Goal: Task Accomplishment & Management: Manage account settings

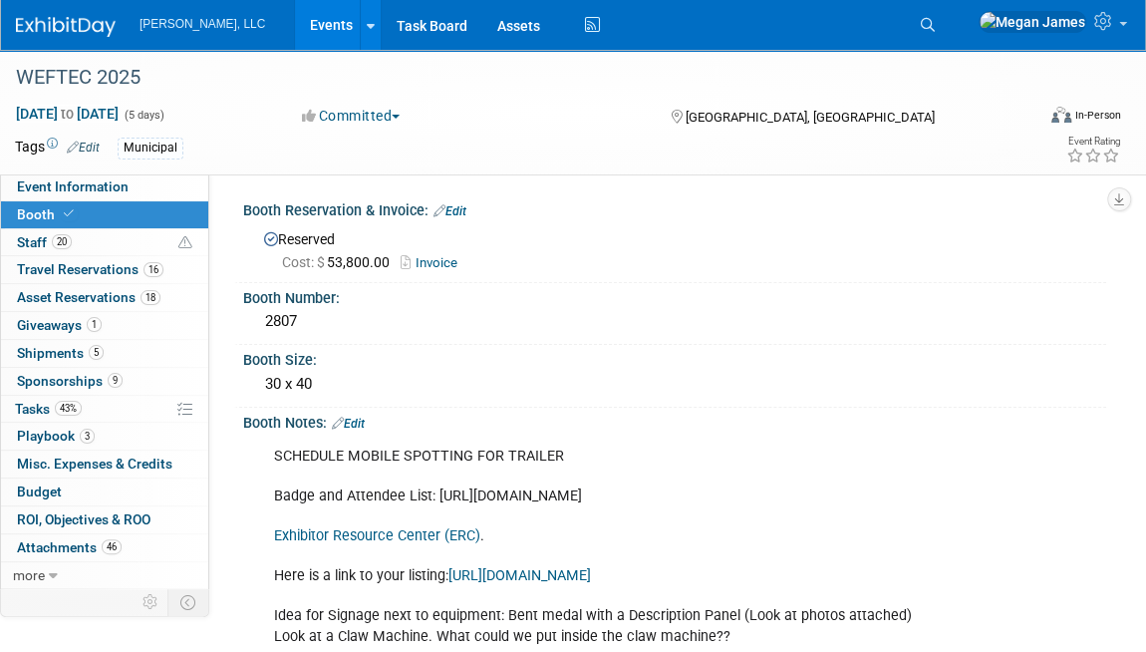
click at [295, 31] on link "Events" at bounding box center [331, 25] width 73 height 50
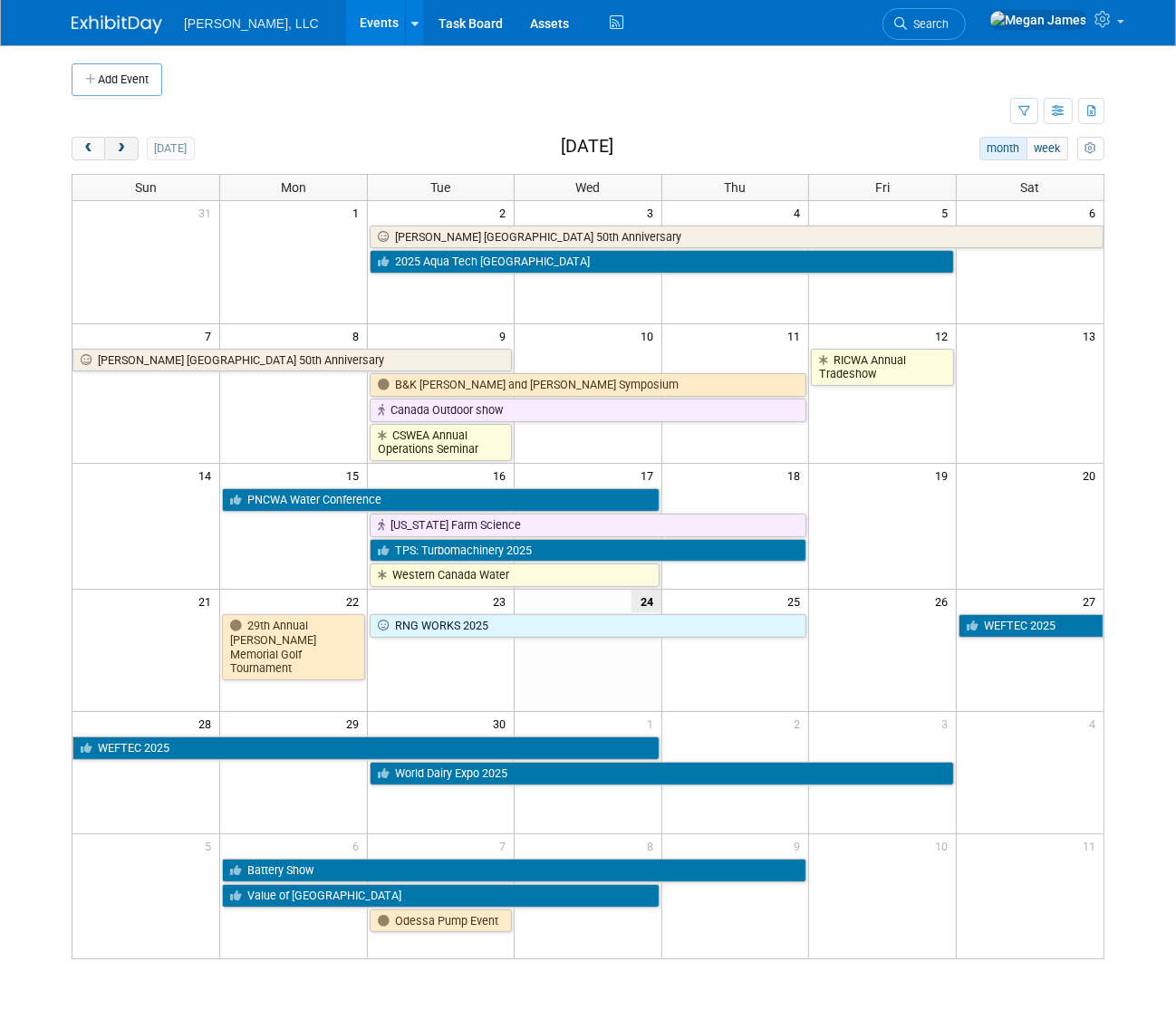
click at [118, 147] on span "next" at bounding box center [121, 148] width 14 height 12
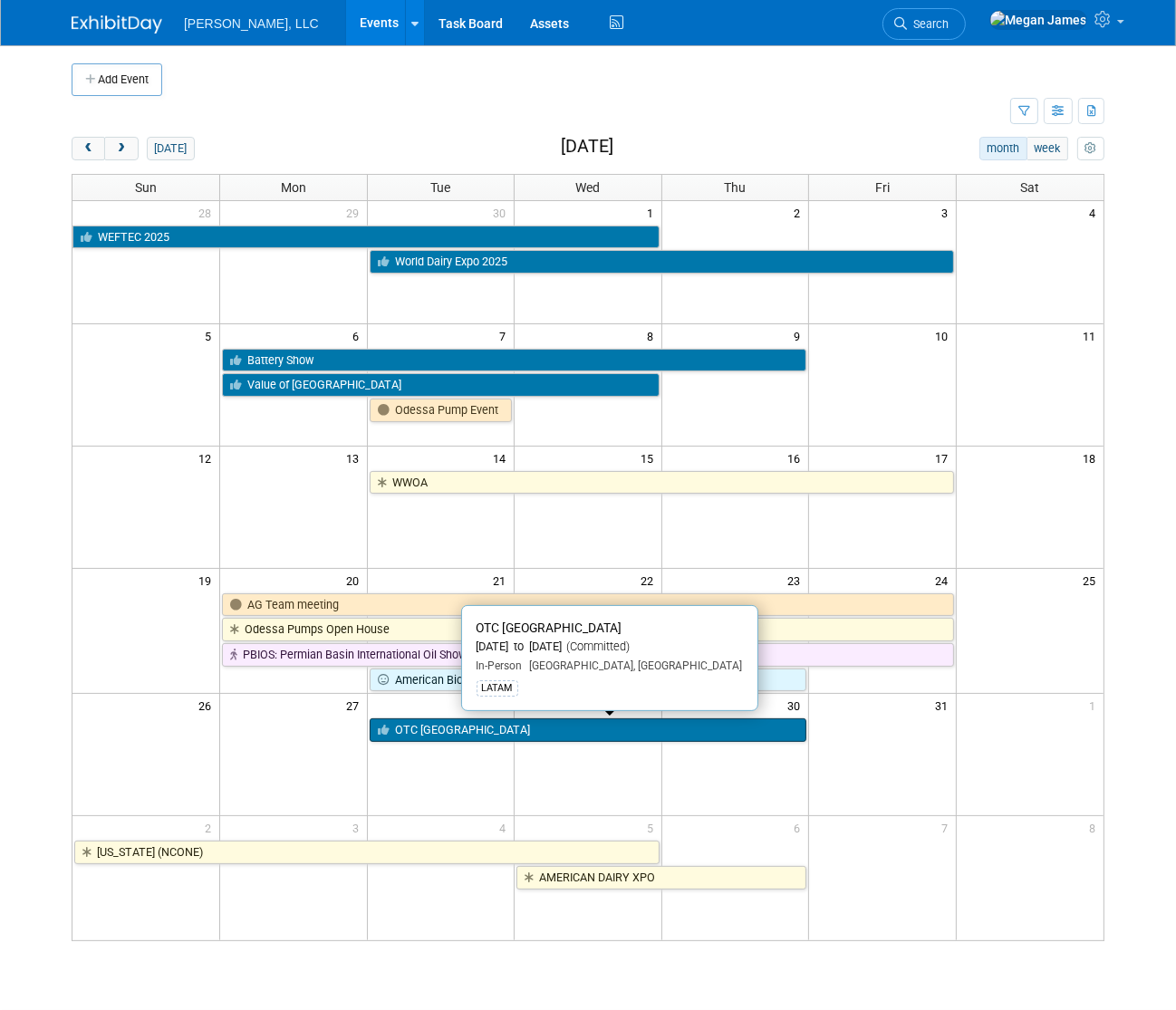
click at [443, 592] on link "OTC Brazil" at bounding box center [588, 730] width 437 height 24
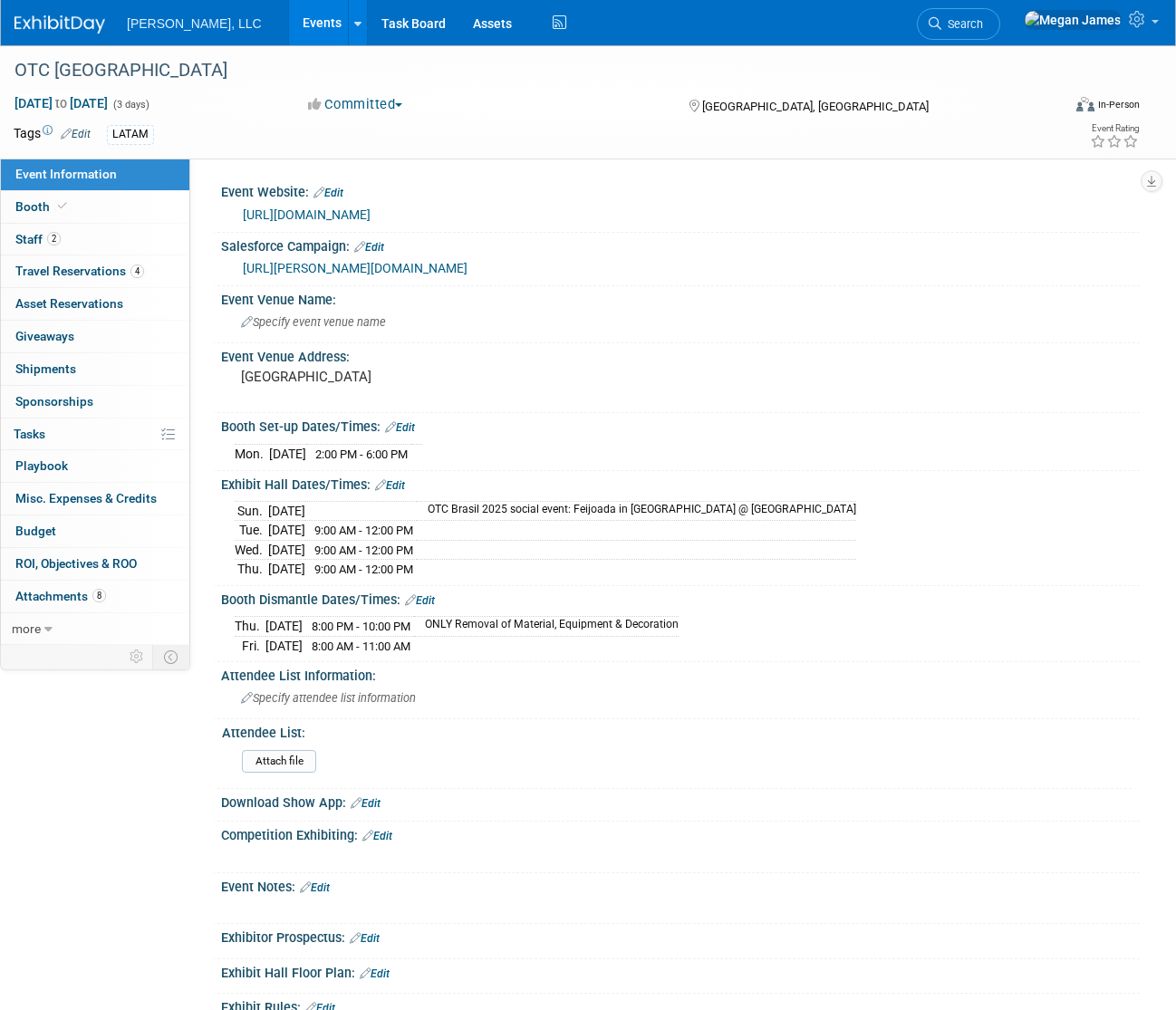
select select "Industrial"
click at [127, 191] on link "Booth" at bounding box center [95, 206] width 188 height 32
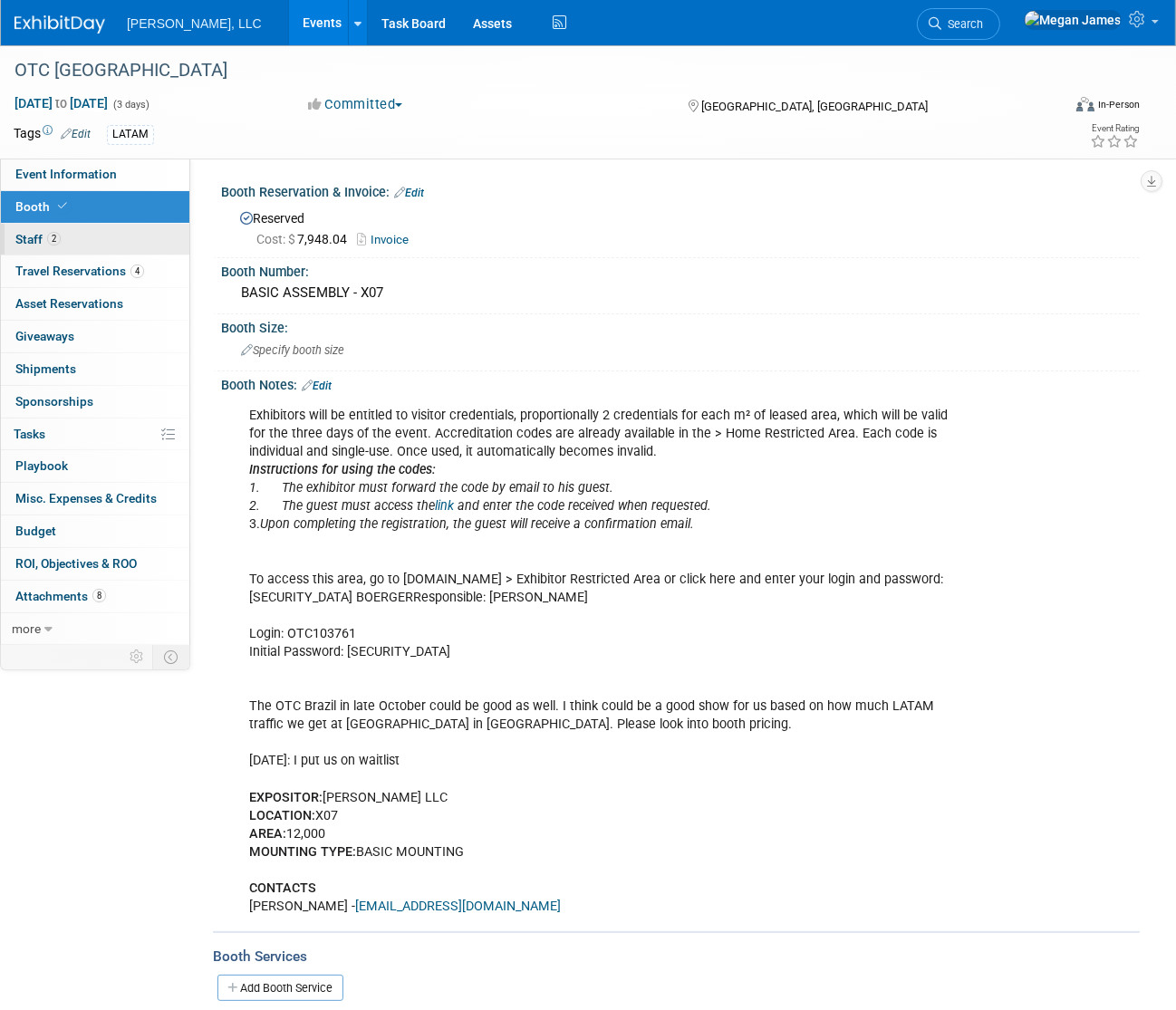
click at [138, 232] on link "2 Staff 2" at bounding box center [95, 239] width 188 height 32
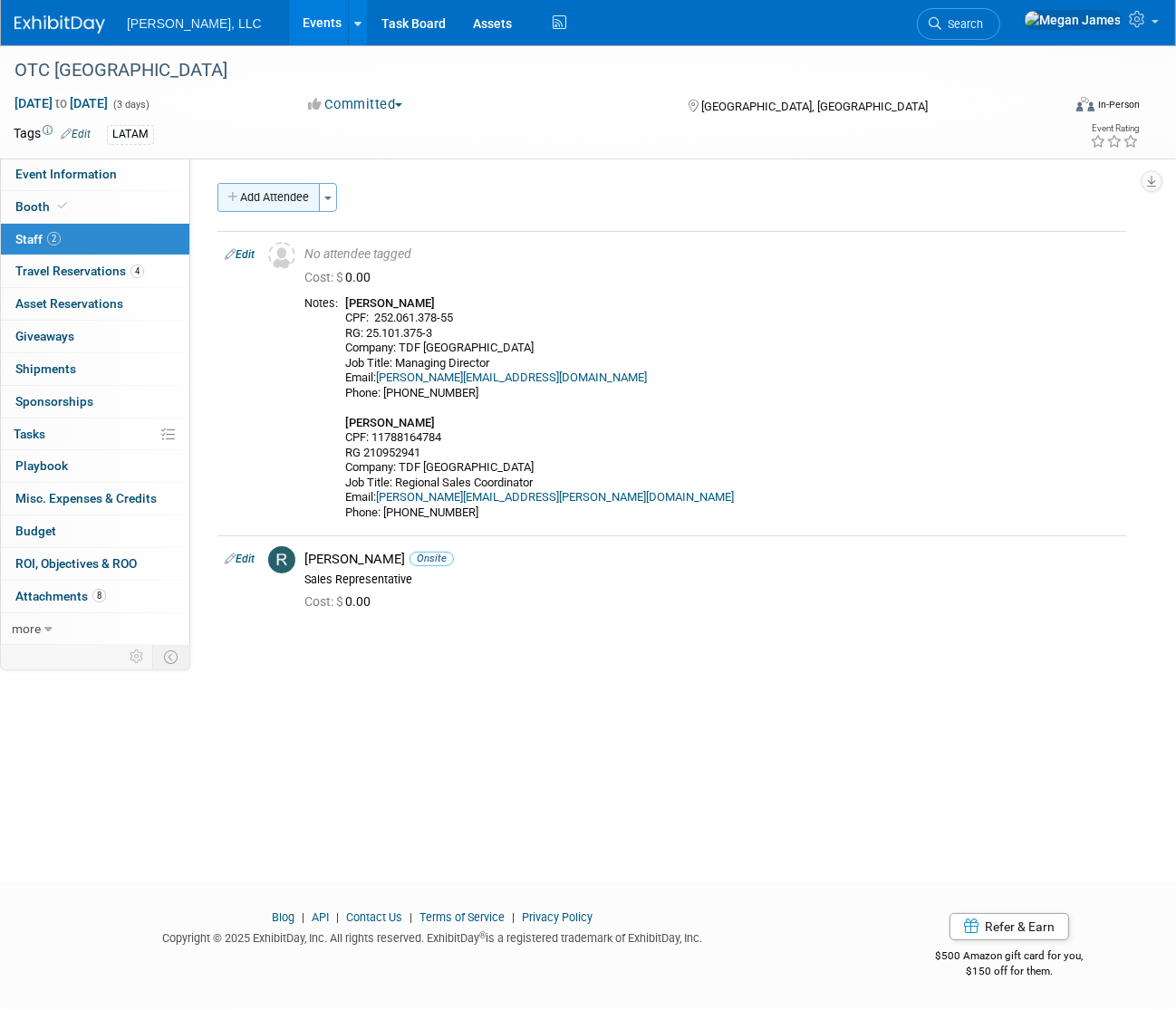
click at [285, 208] on button "Add Attendee" at bounding box center [268, 197] width 103 height 29
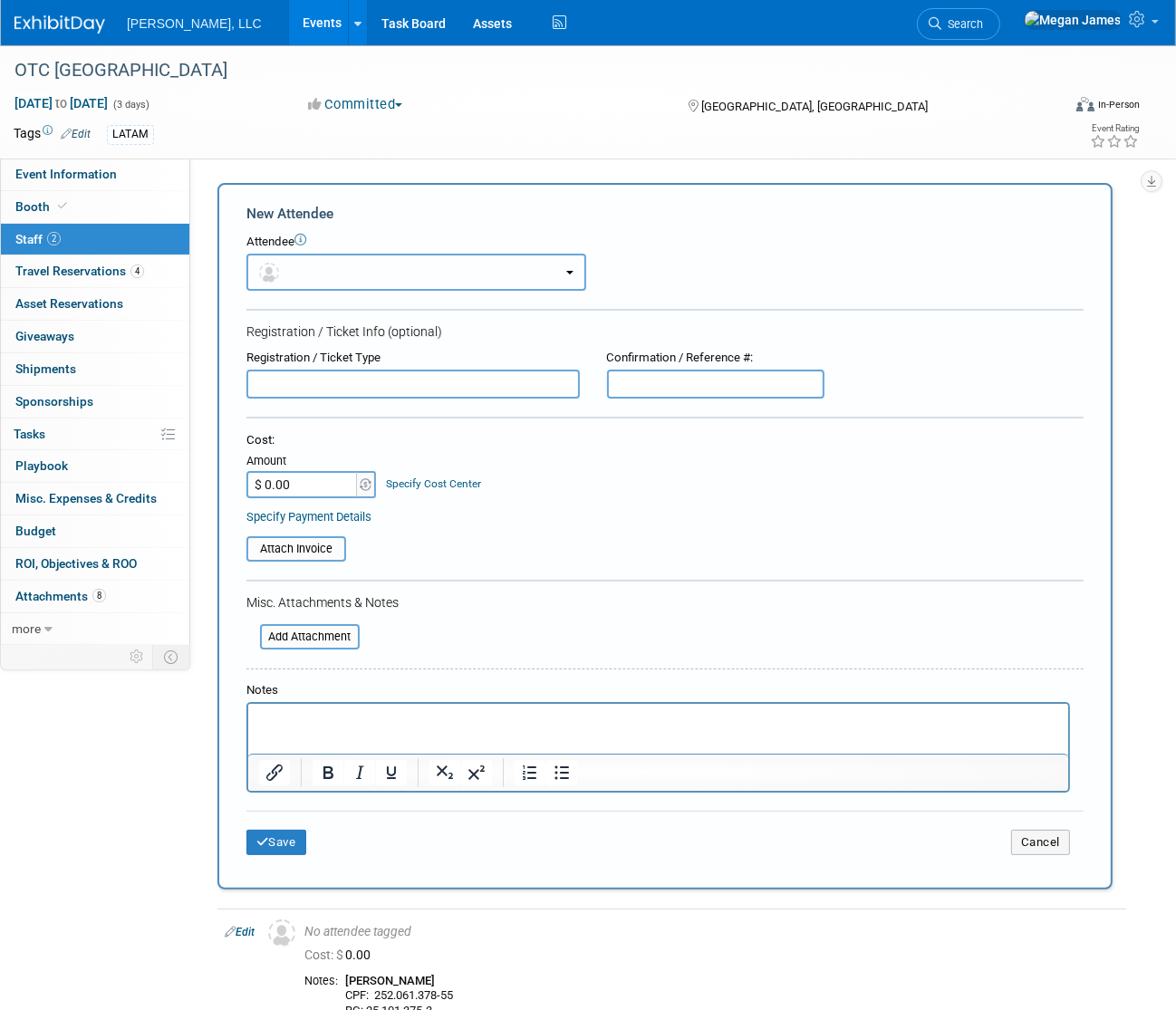
click at [337, 270] on button "button" at bounding box center [417, 272] width 340 height 37
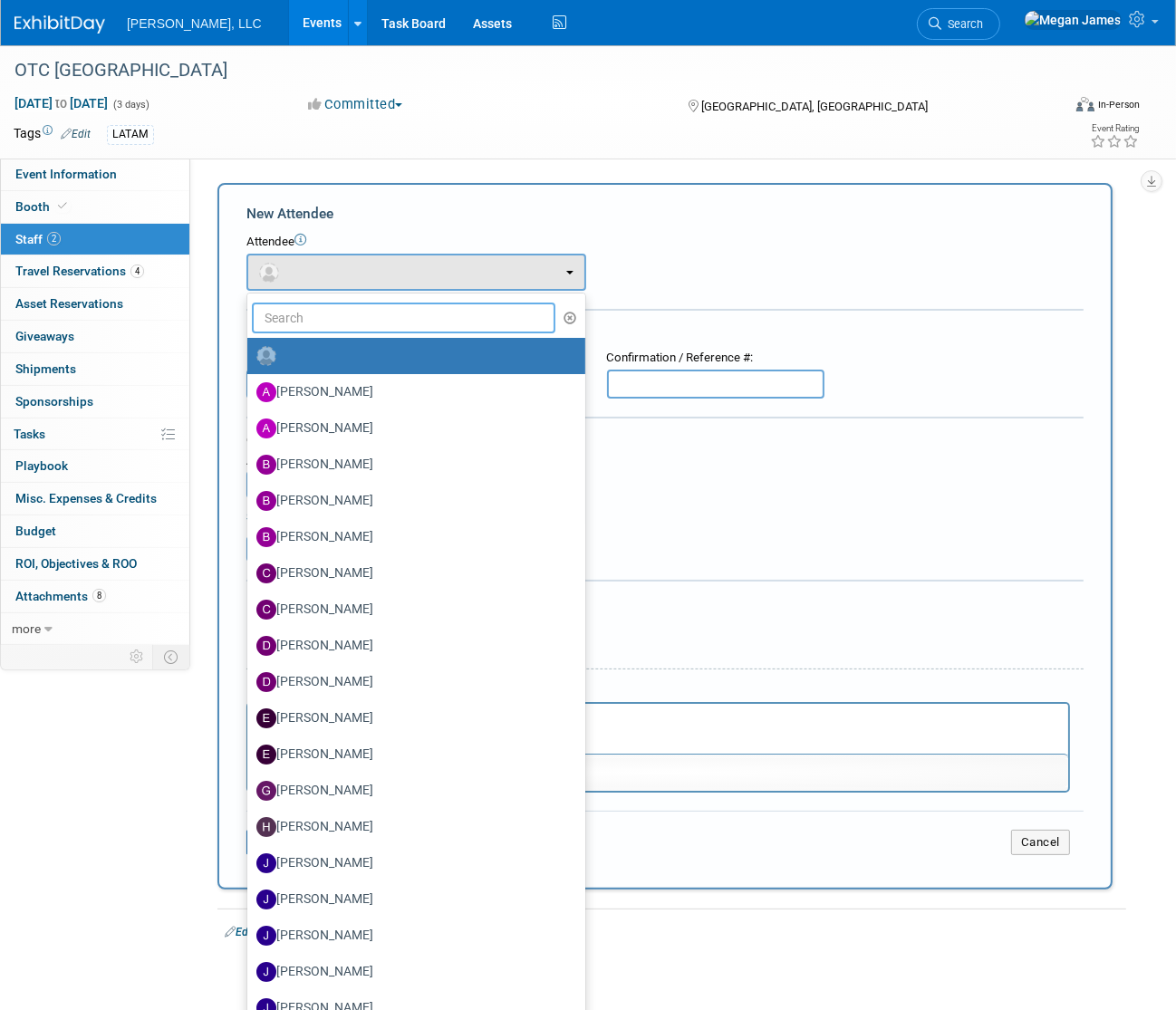
click at [342, 314] on input "text" at bounding box center [404, 318] width 304 height 31
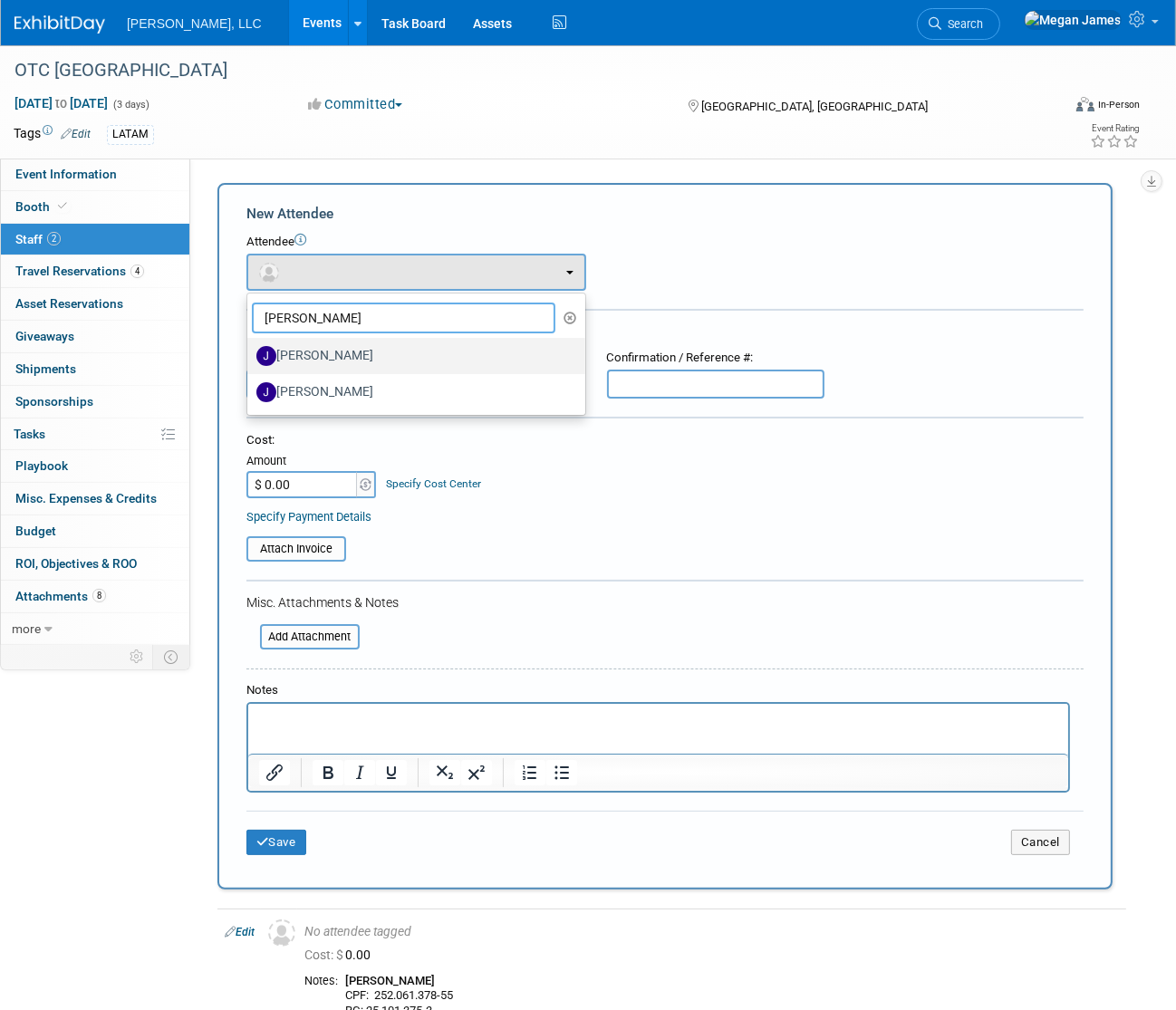
type input "Jere"
click at [363, 358] on label "[PERSON_NAME]" at bounding box center [412, 356] width 311 height 29
click at [250, 358] on input "[PERSON_NAME]" at bounding box center [244, 354] width 12 height 12
select select "0e0d1e6e-479a-47f2-b2eb-659d9c7e1904"
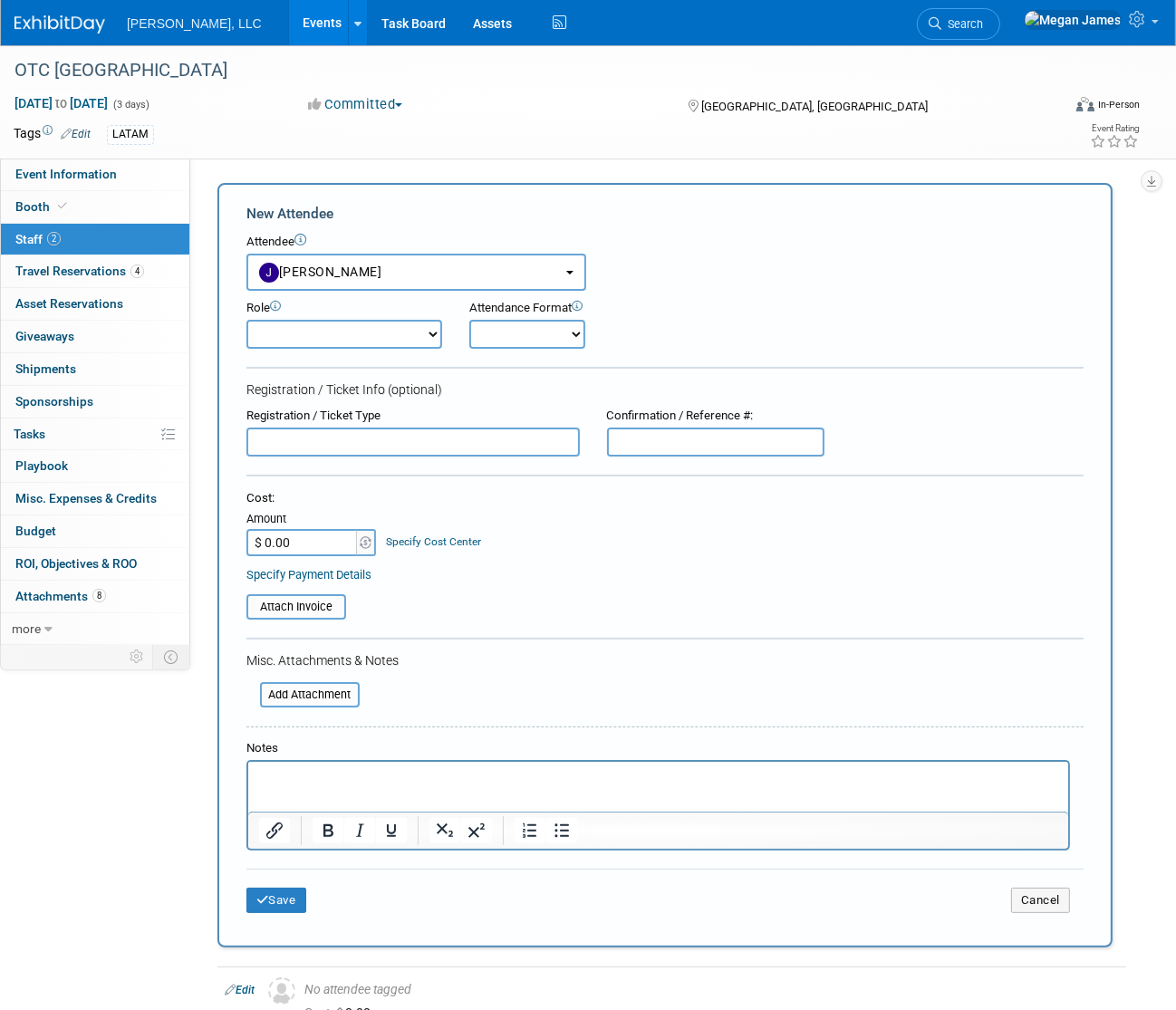
click at [358, 336] on select "Conference Attendee Demonstrator Host Planner Presenter Sales Representative" at bounding box center [344, 335] width 196 height 29
select select "4"
click at [246, 320] on select "Conference Attendee Demonstrator Host Planner Presenter Sales Representative" at bounding box center [344, 335] width 196 height 29
click at [560, 327] on select "Onsite Remote" at bounding box center [528, 335] width 116 height 29
select select "1"
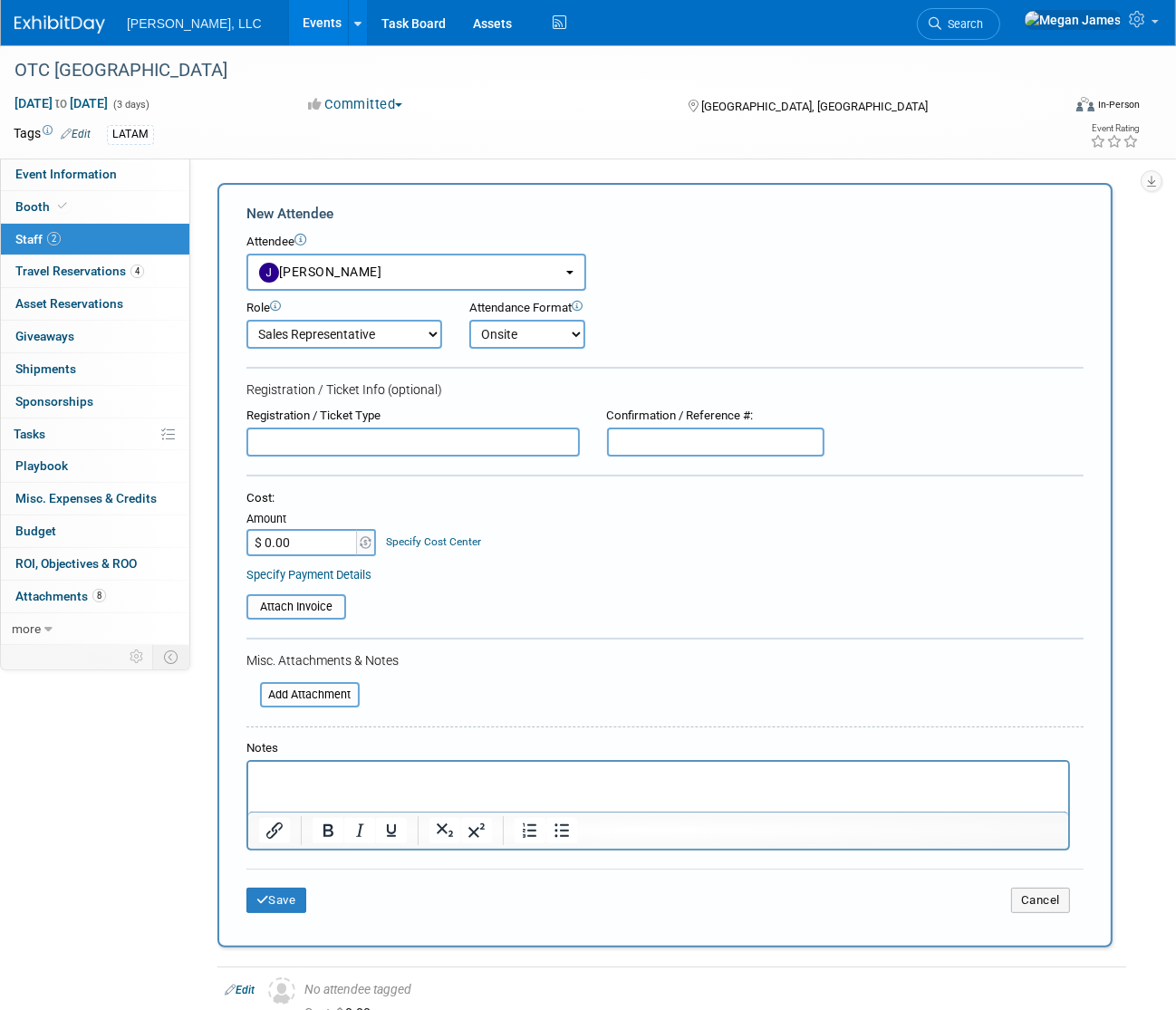
click at [469, 320] on select "Onsite Remote" at bounding box center [528, 335] width 116 height 29
click at [377, 767] on html at bounding box center [658, 775] width 820 height 25
click at [327, 697] on input "file" at bounding box center [249, 695] width 216 height 22
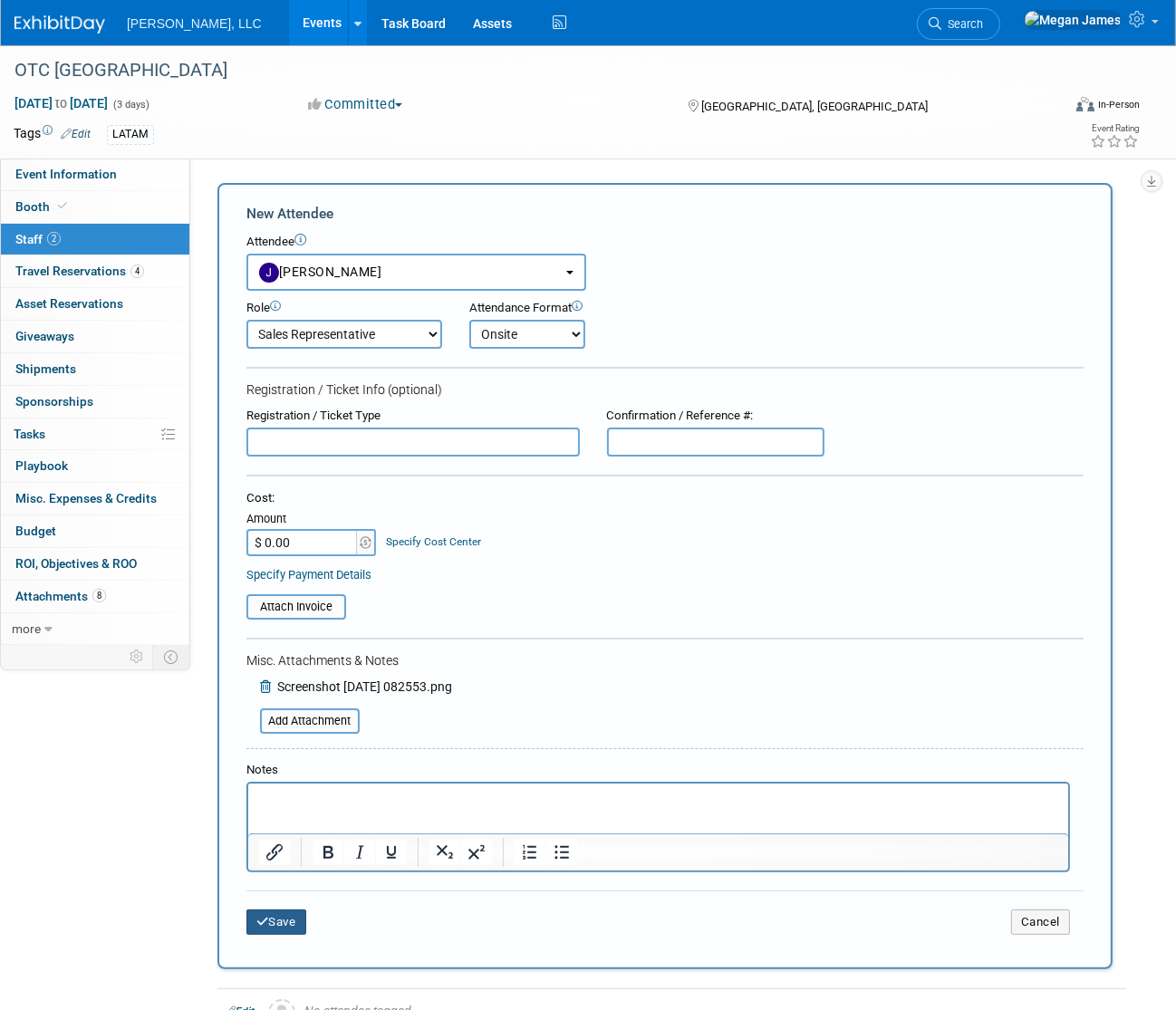
click at [288, 931] on button "Save" at bounding box center [276, 923] width 60 height 25
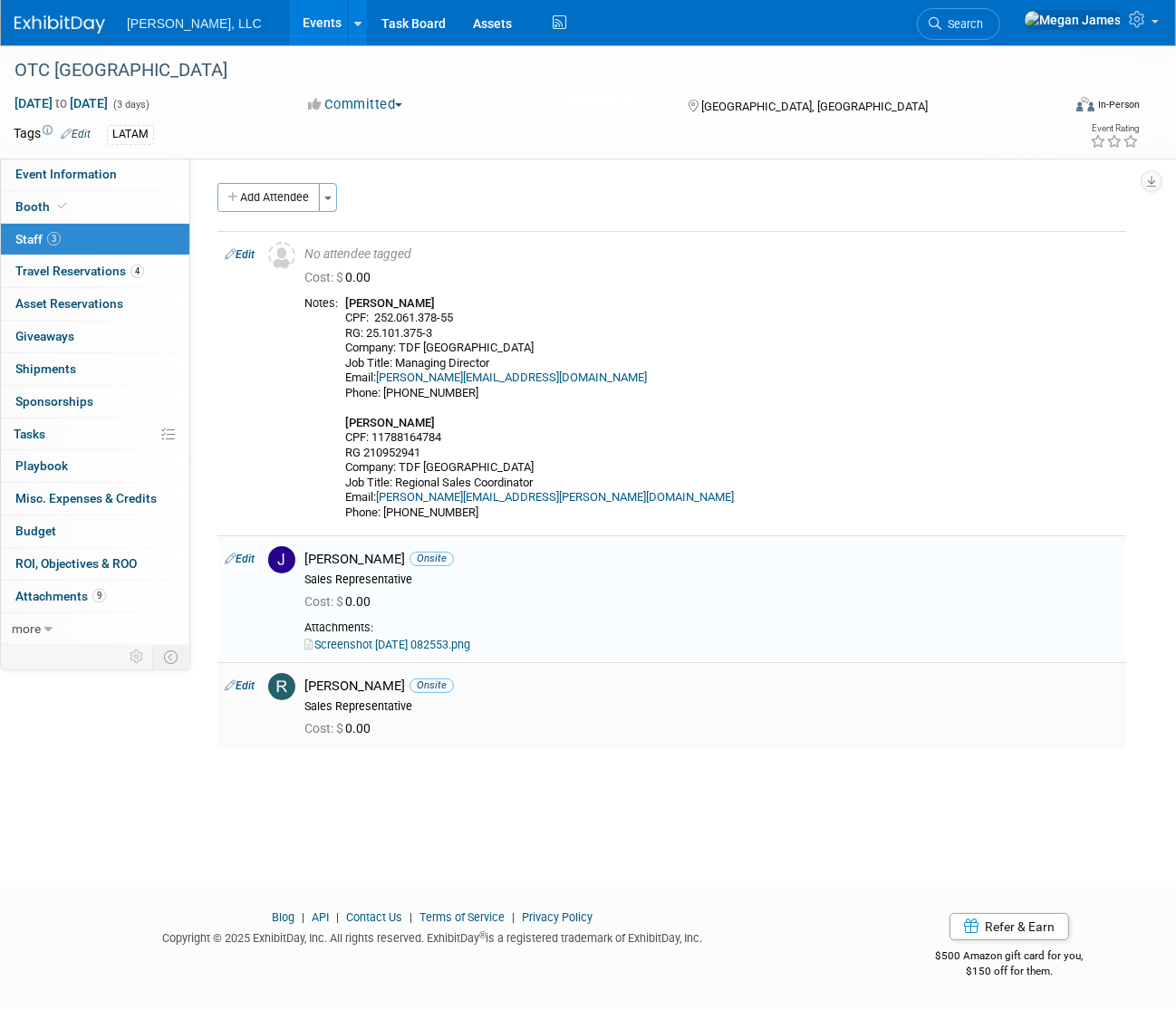
click at [257, 688] on td "Edit" at bounding box center [239, 705] width 44 height 87
click at [237, 688] on link "Edit" at bounding box center [239, 685] width 30 height 13
select select "25f1c221-5028-49fd-a942-ac775e15adb3"
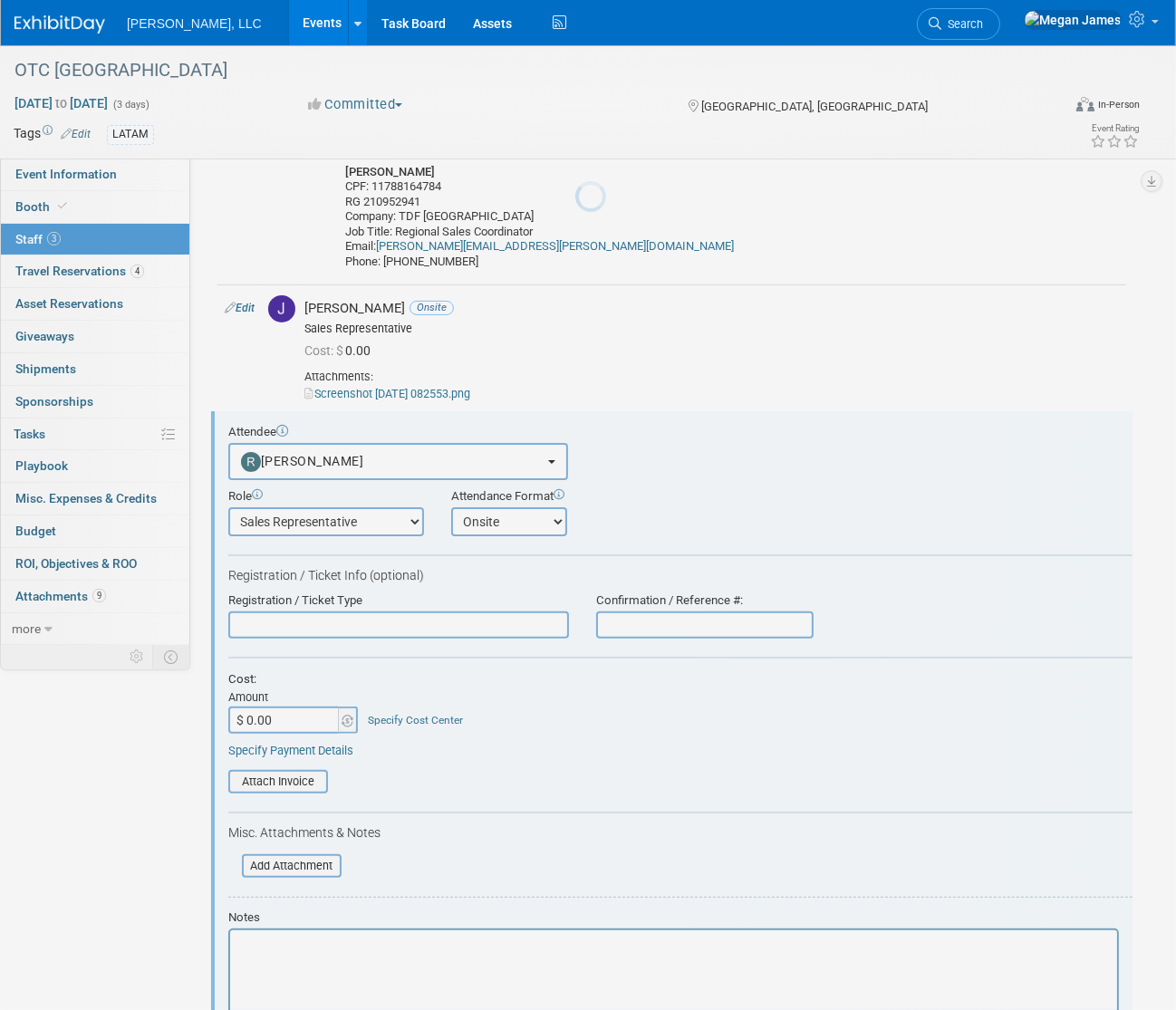
scroll to position [456, 0]
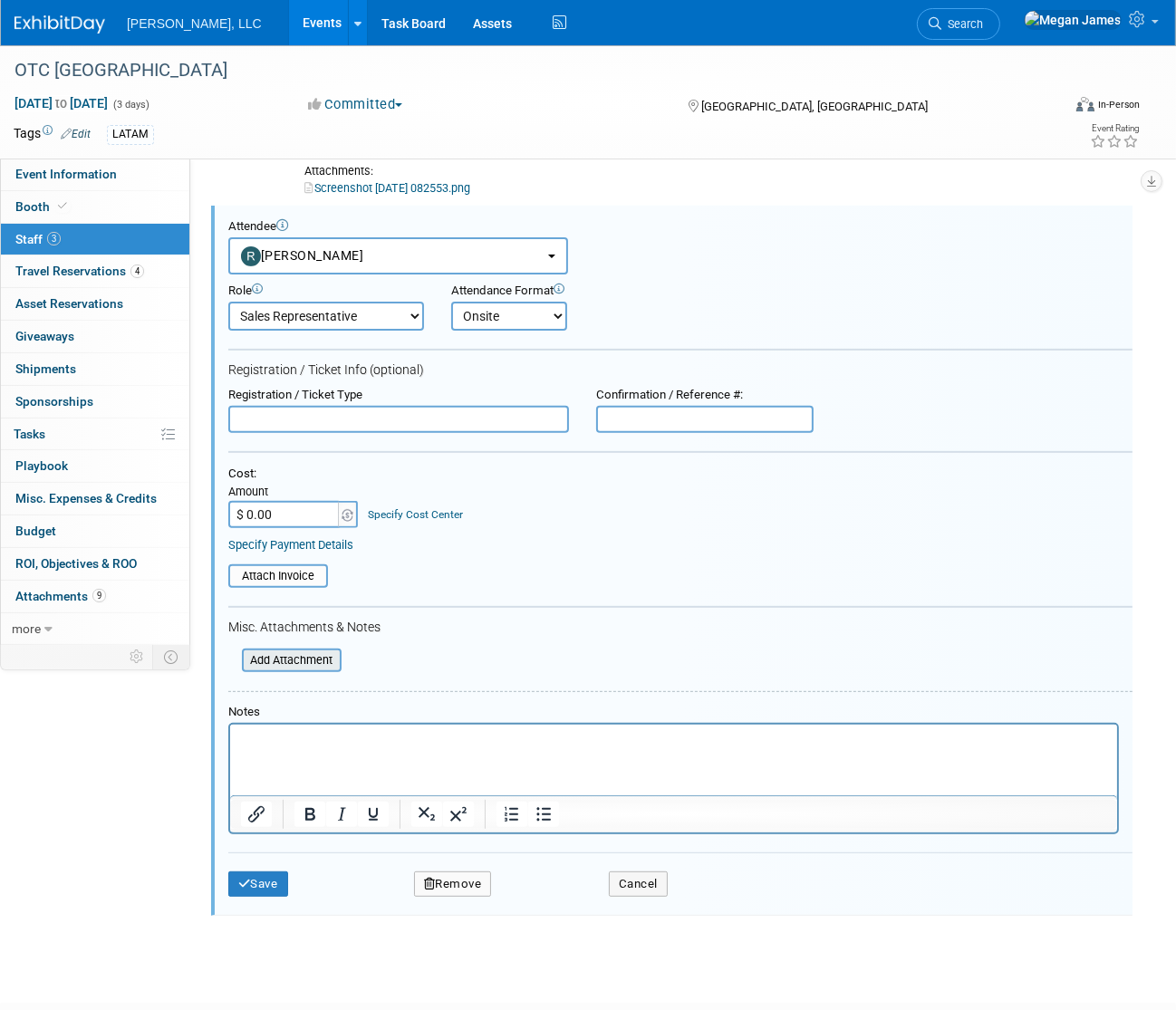
click at [308, 661] on input "file" at bounding box center [232, 661] width 216 height 20
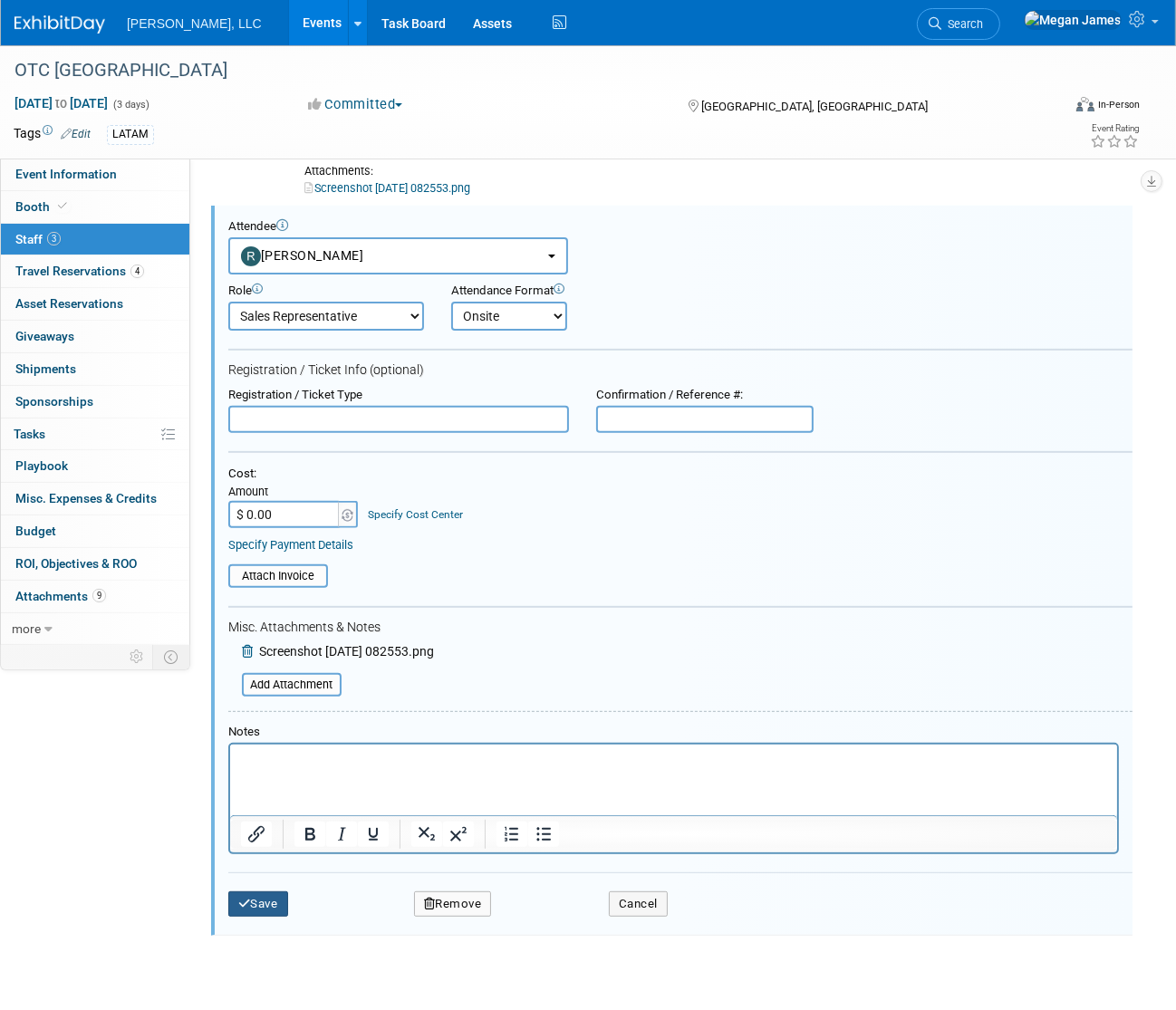
click at [265, 903] on button "Save" at bounding box center [258, 905] width 60 height 25
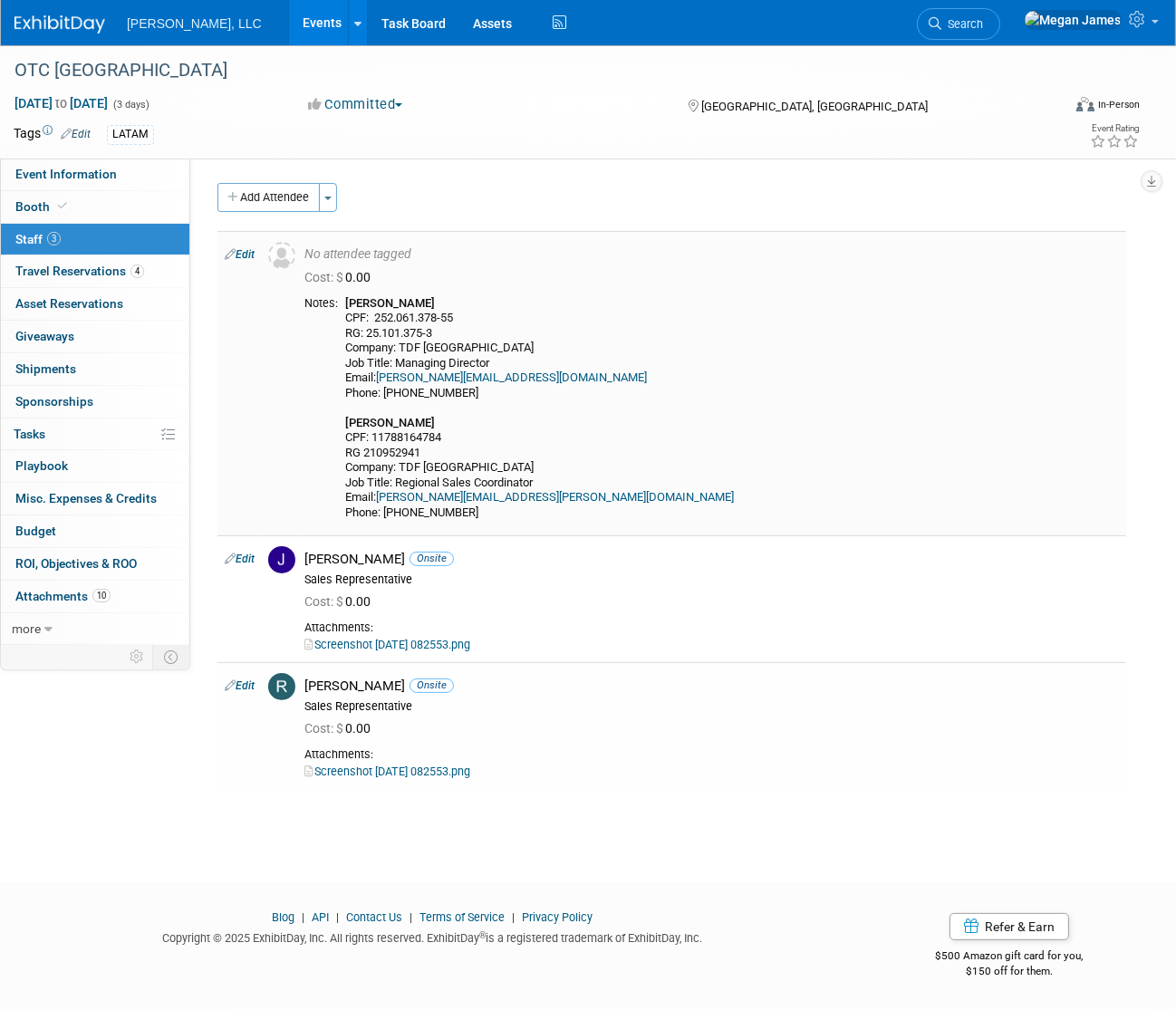
click at [251, 254] on link "Edit" at bounding box center [239, 255] width 30 height 13
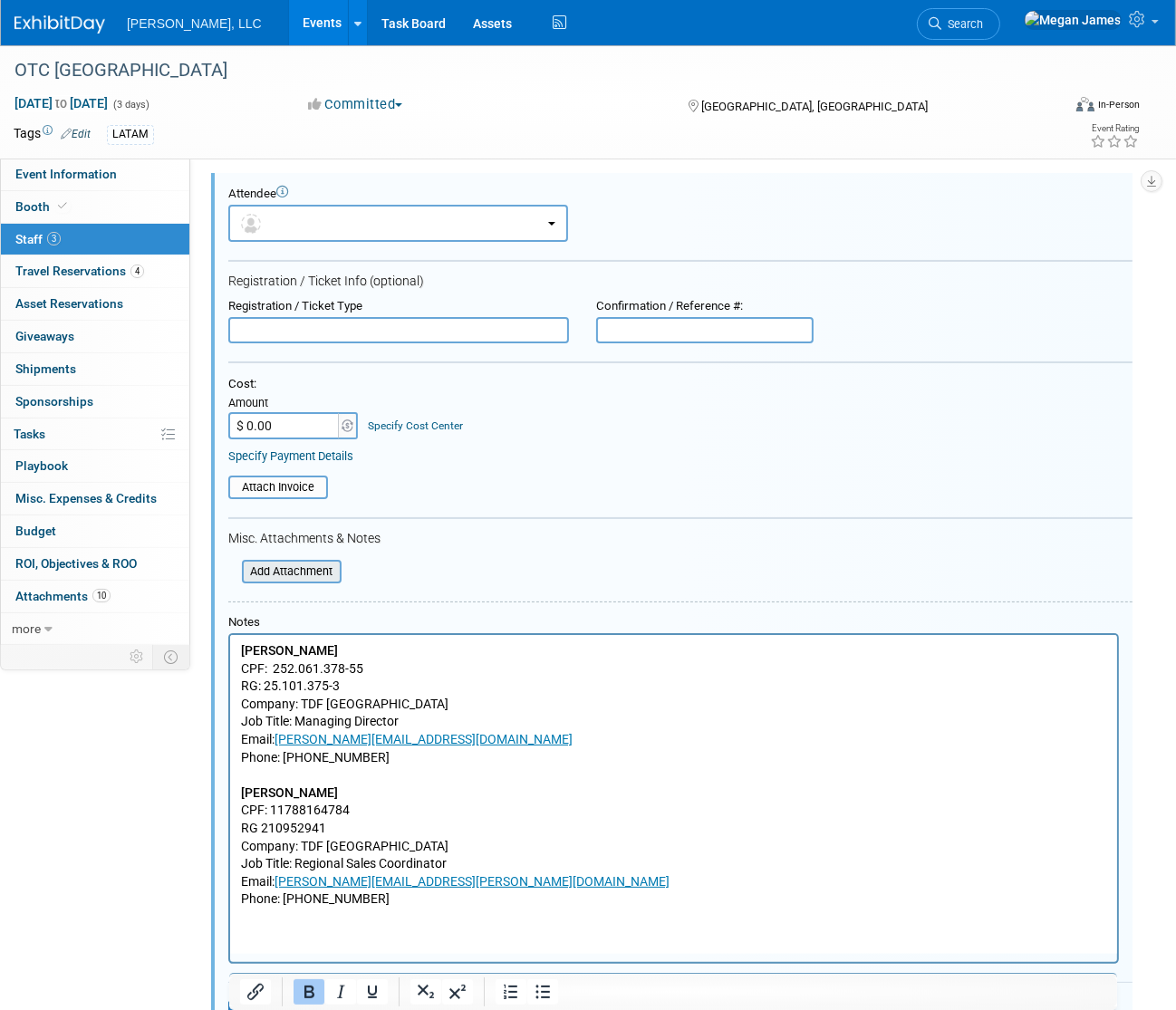
scroll to position [108, 0]
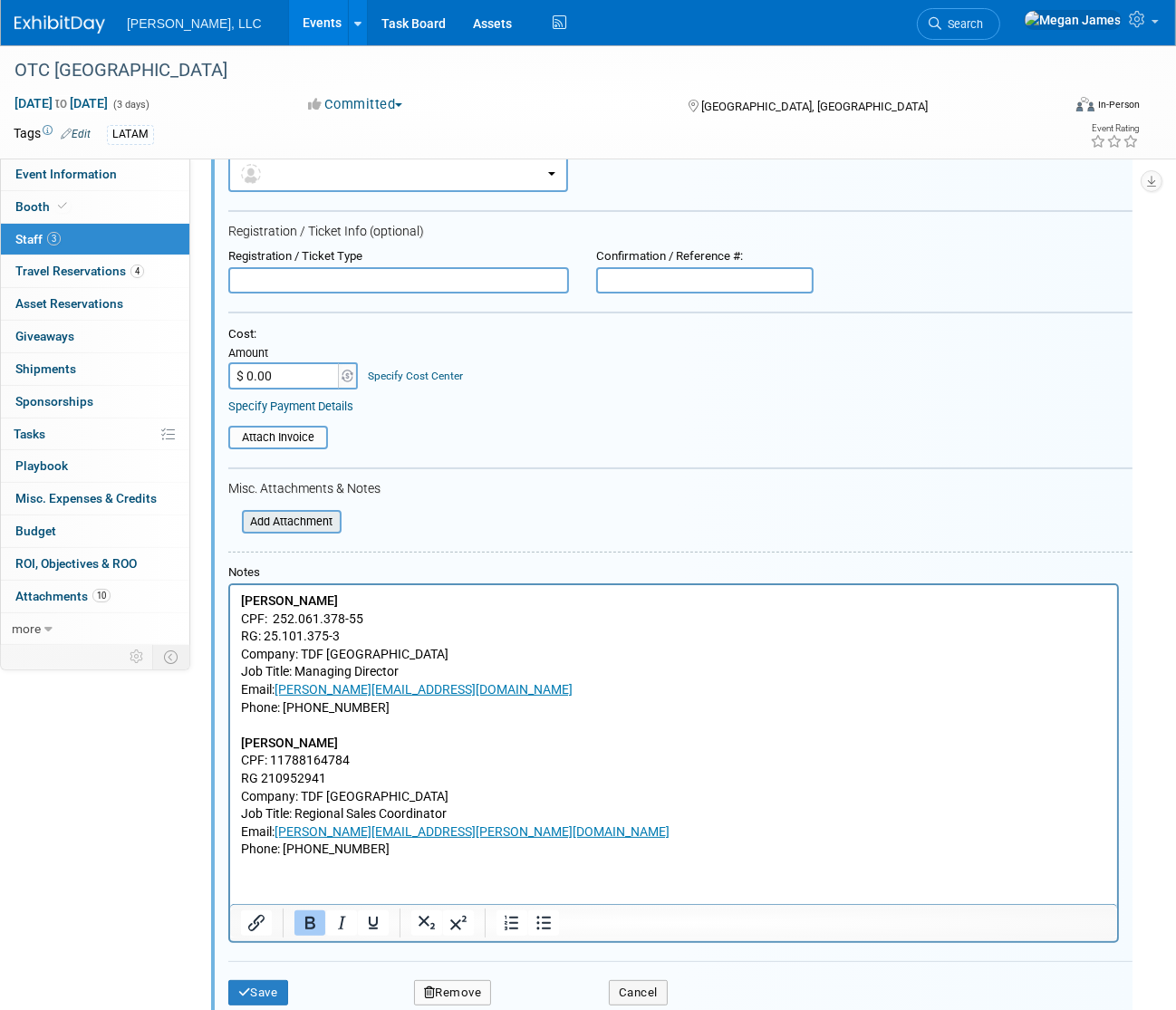
click at [317, 516] on input "file" at bounding box center [232, 522] width 216 height 20
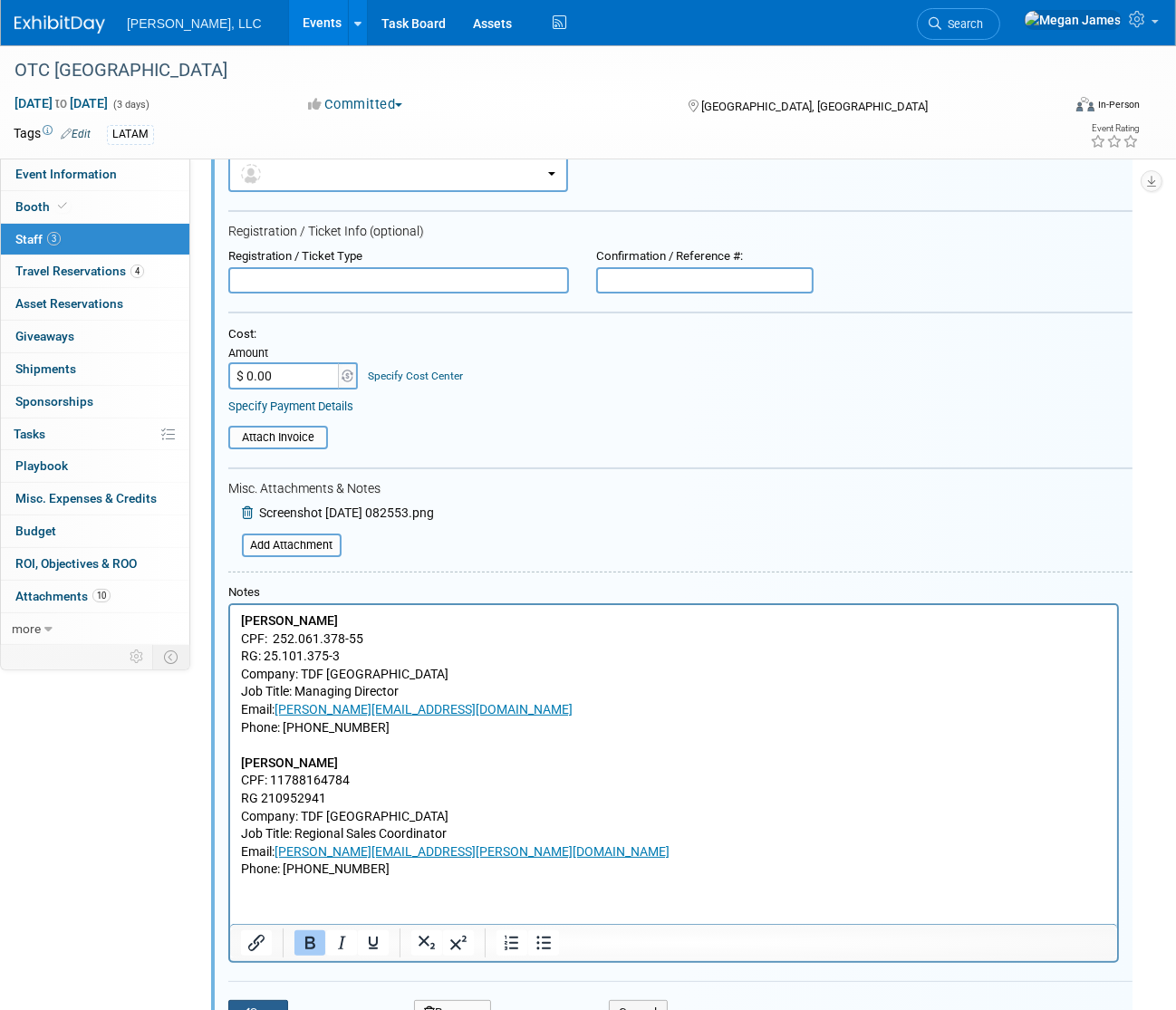
click at [266, 1005] on button "Save" at bounding box center [258, 1013] width 60 height 25
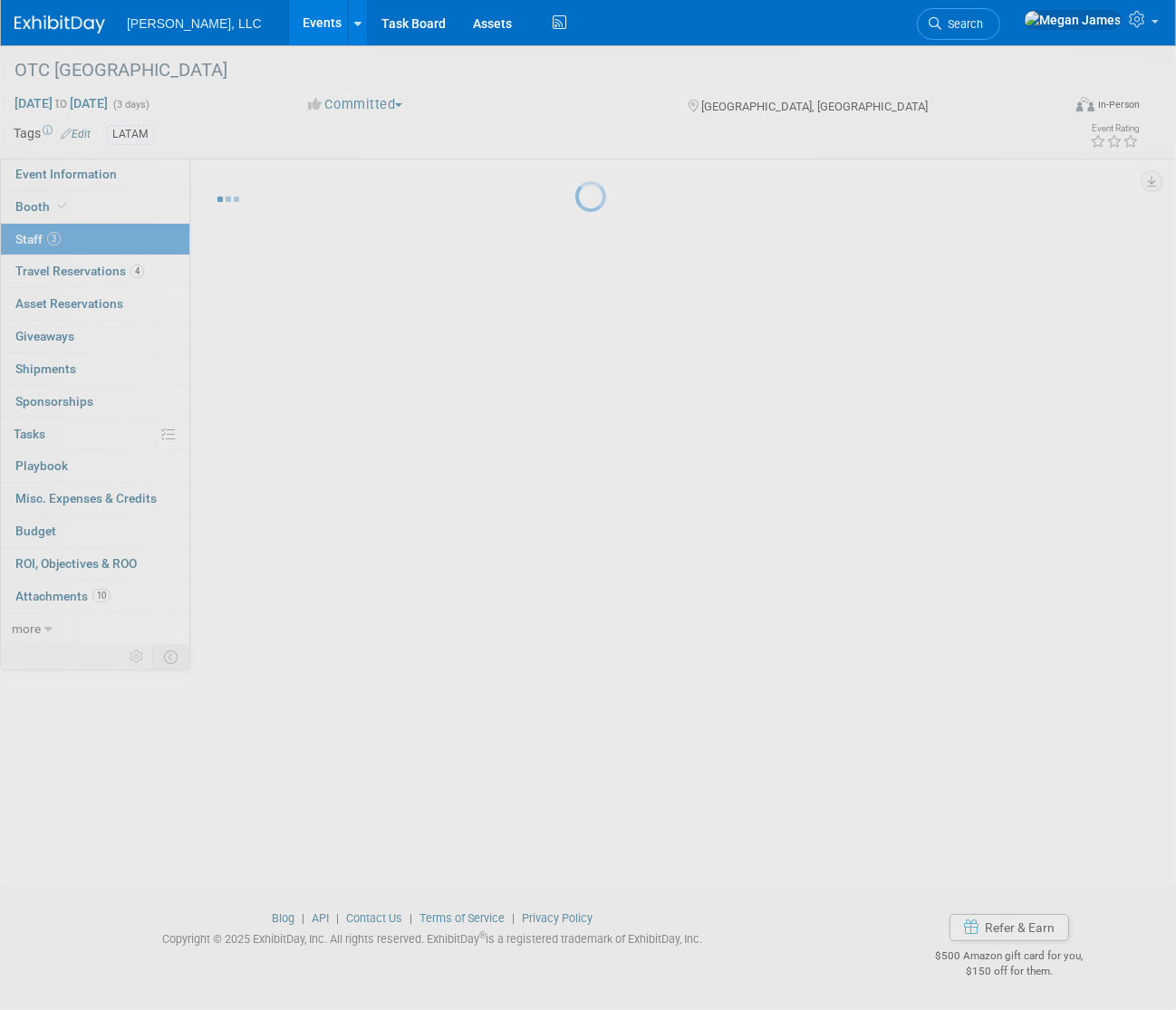
scroll to position [32, 0]
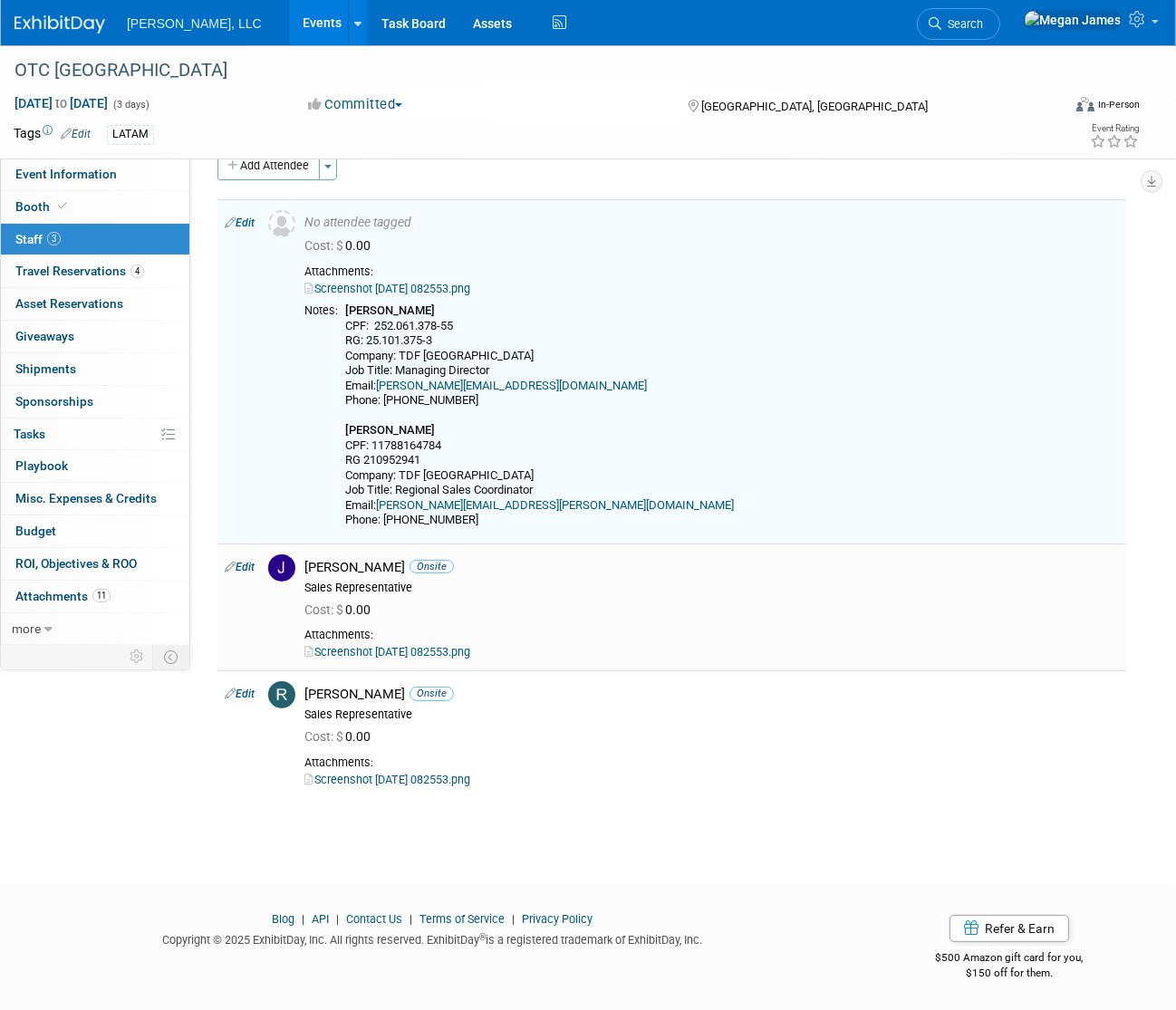
click at [434, 647] on link "Screenshot 2025-09-24 082553.png" at bounding box center [387, 652] width 166 height 14
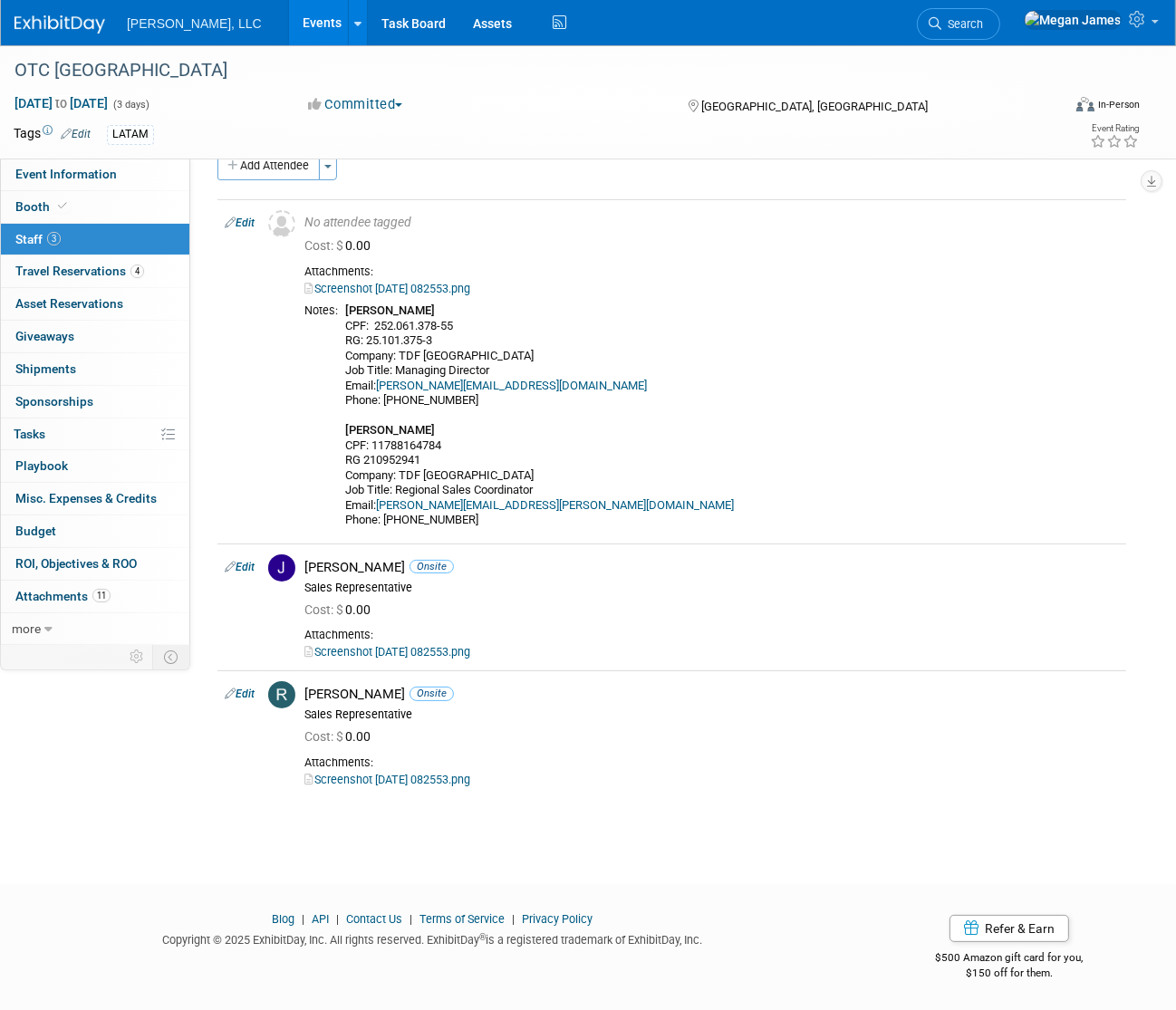
click at [289, 21] on link "Events" at bounding box center [322, 23] width 66 height 45
